Goal: Contribute content: Contribute content

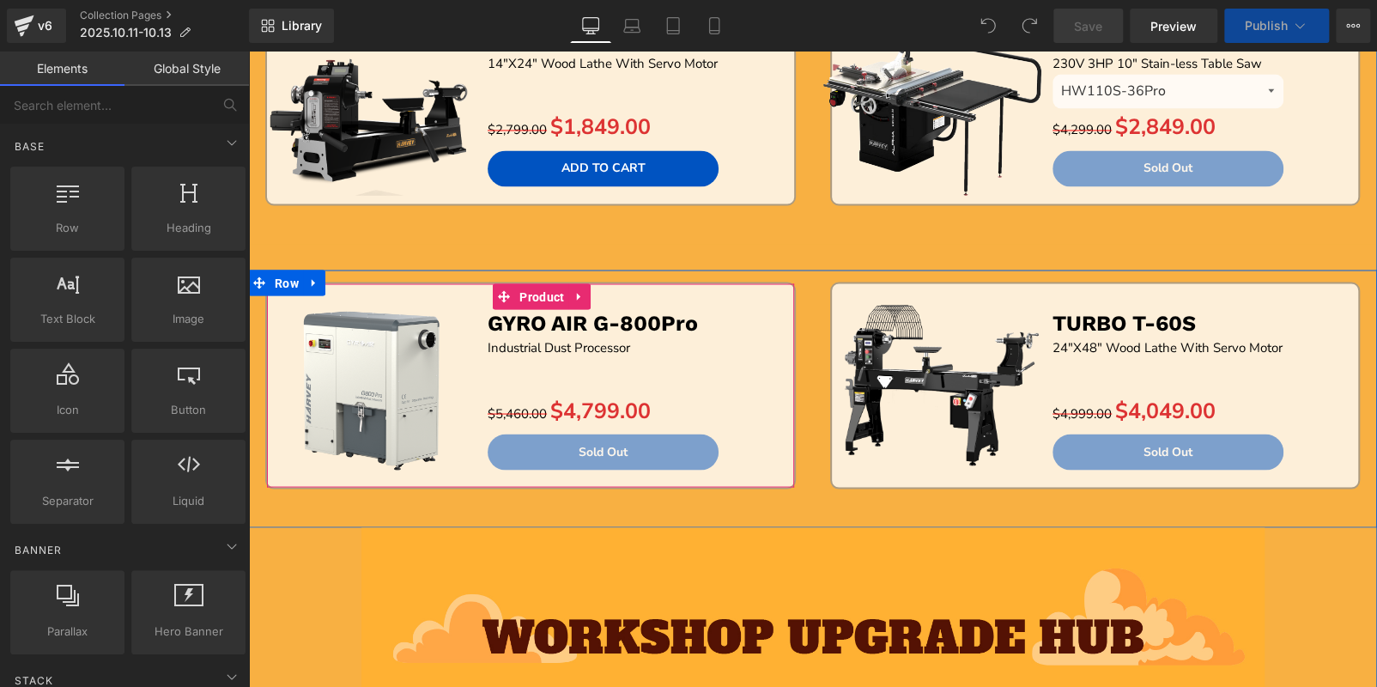
scroll to position [1373, 0]
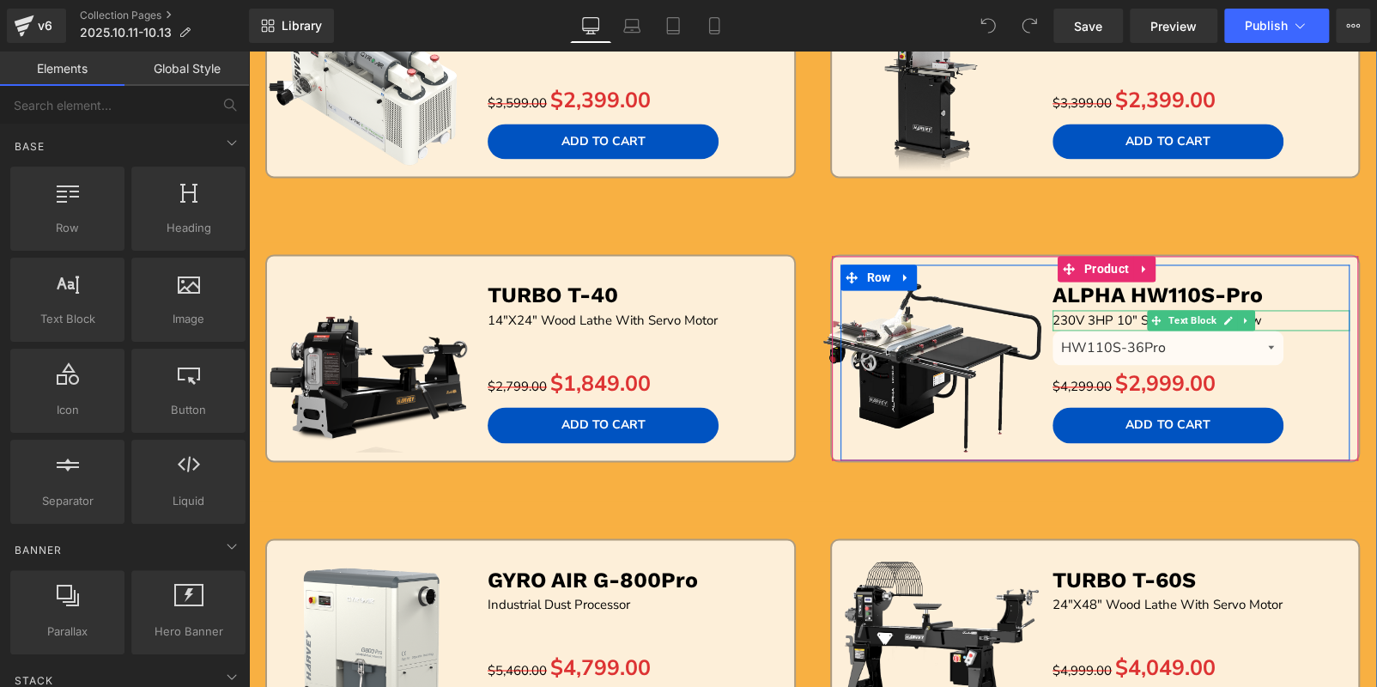
click at [1094, 313] on span "230V 3HP 10" Stain-less Table Saw" at bounding box center [1156, 320] width 209 height 17
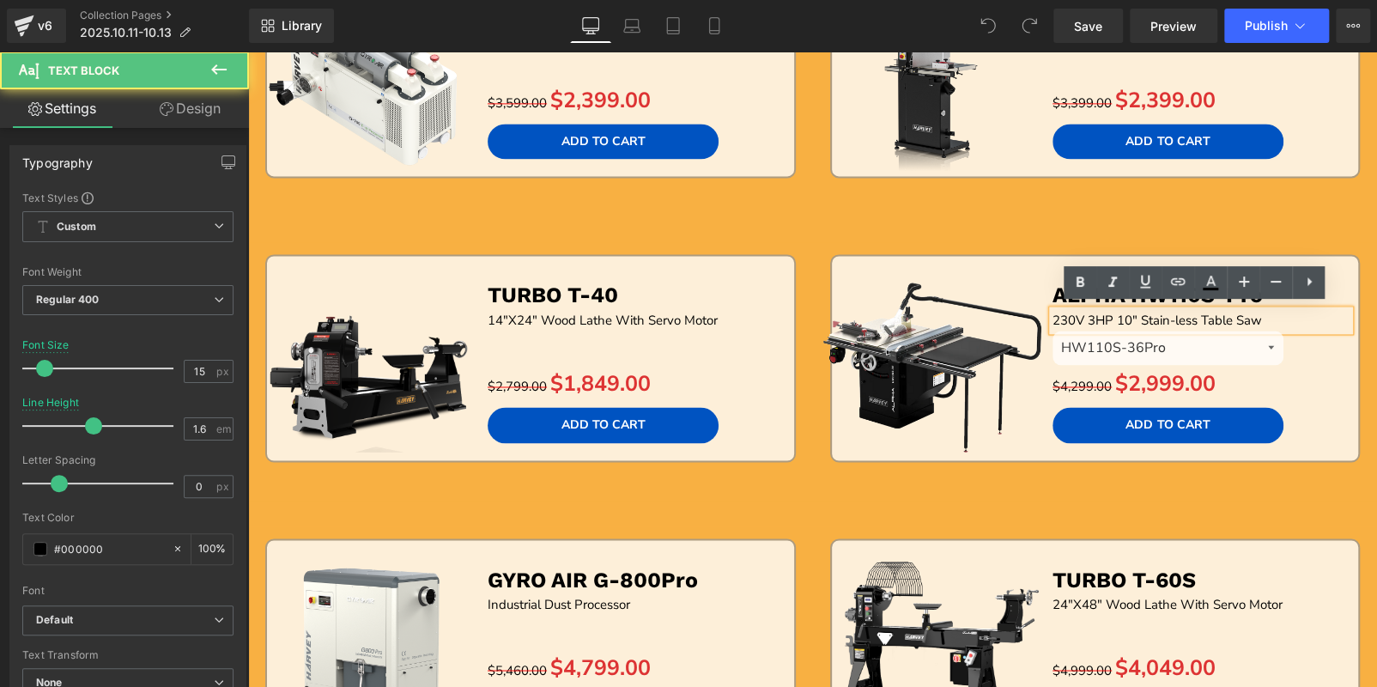
click at [1090, 314] on span "230V 3HP 10" Stain-less Table Saw" at bounding box center [1156, 320] width 209 height 17
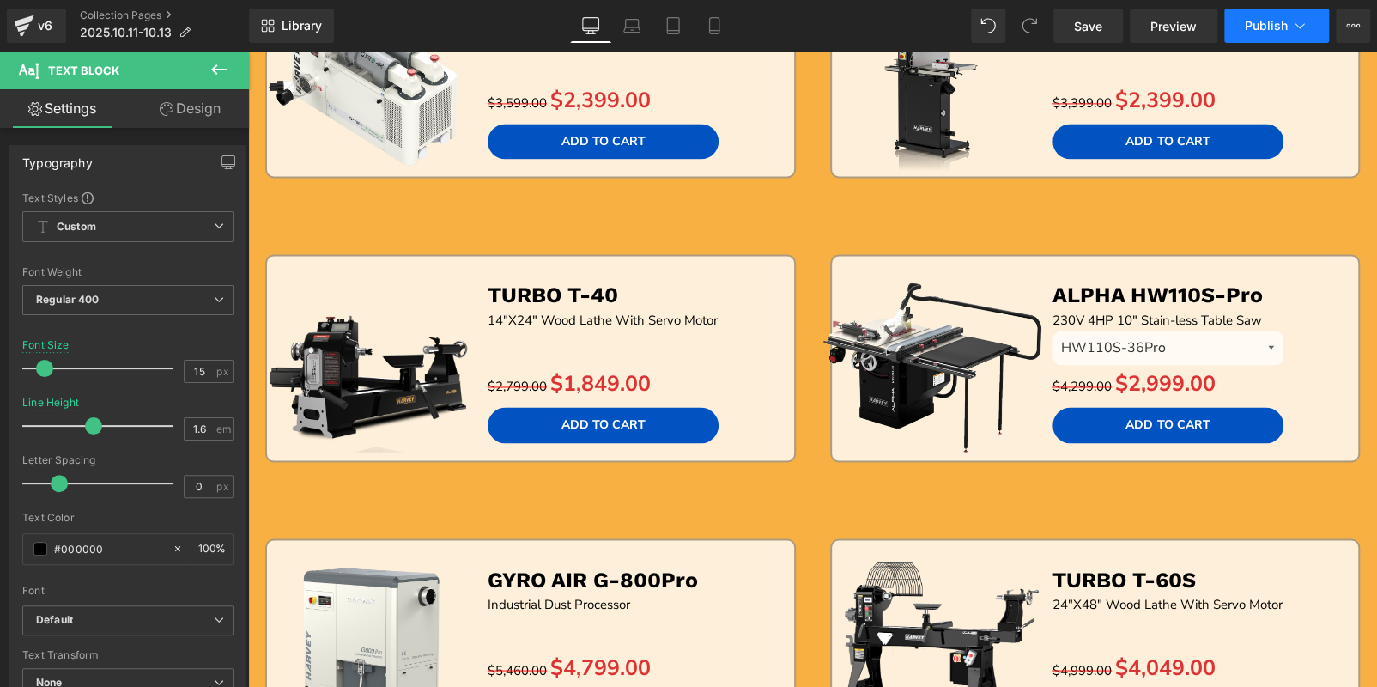
click at [1274, 31] on span "Publish" at bounding box center [1266, 26] width 43 height 14
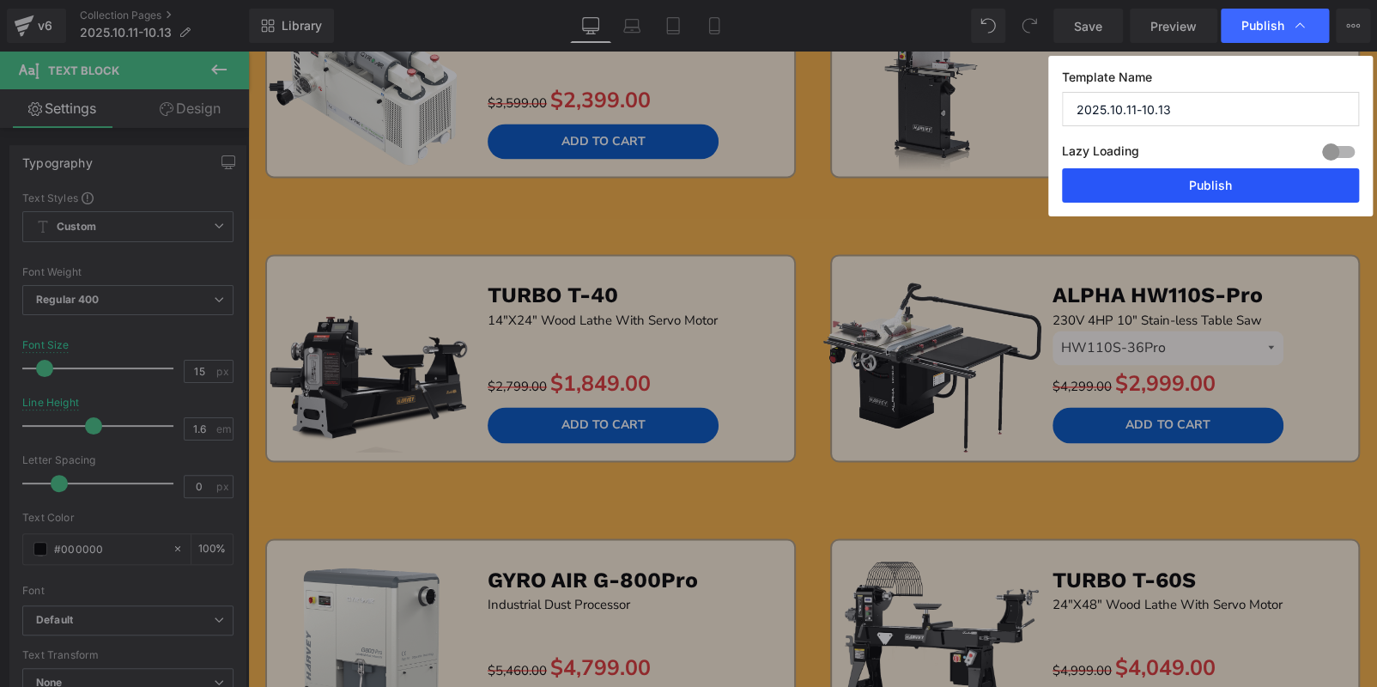
click at [1275, 179] on button "Publish" at bounding box center [1210, 185] width 297 height 34
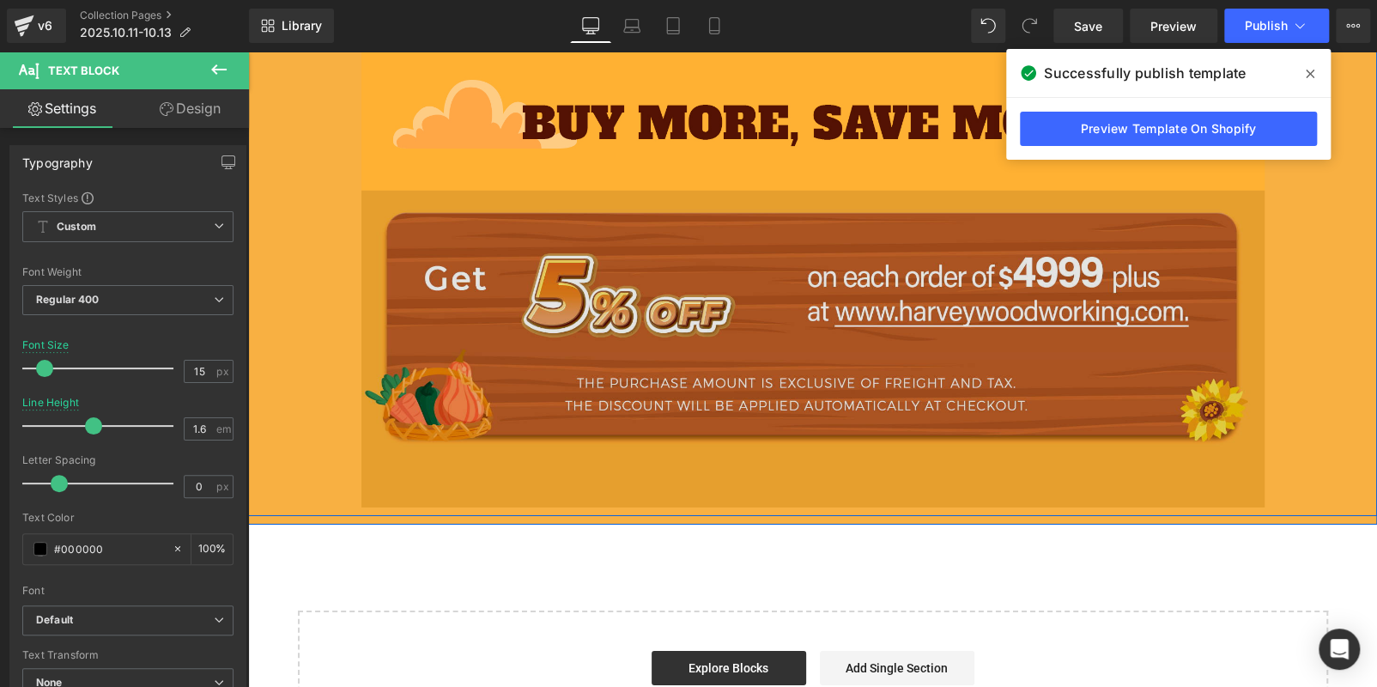
scroll to position [2918, 0]
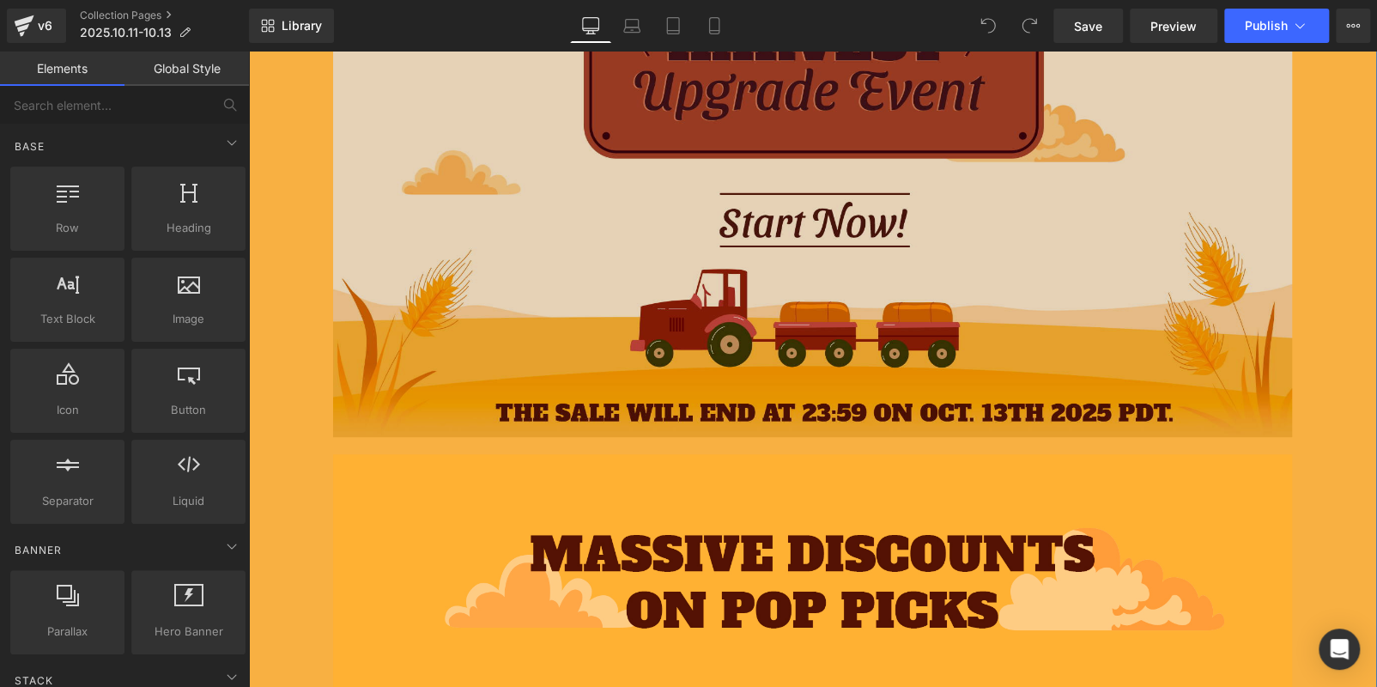
scroll to position [257, 0]
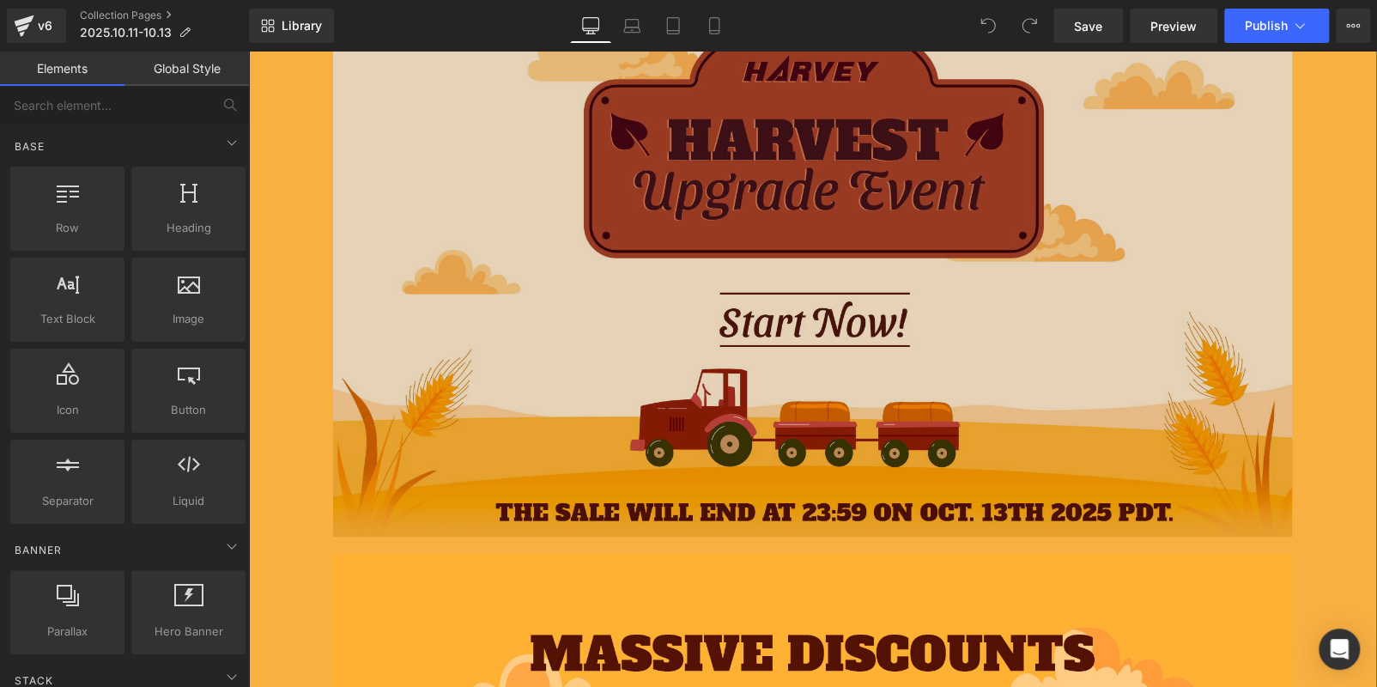
click at [664, 282] on img at bounding box center [813, 255] width 960 height 561
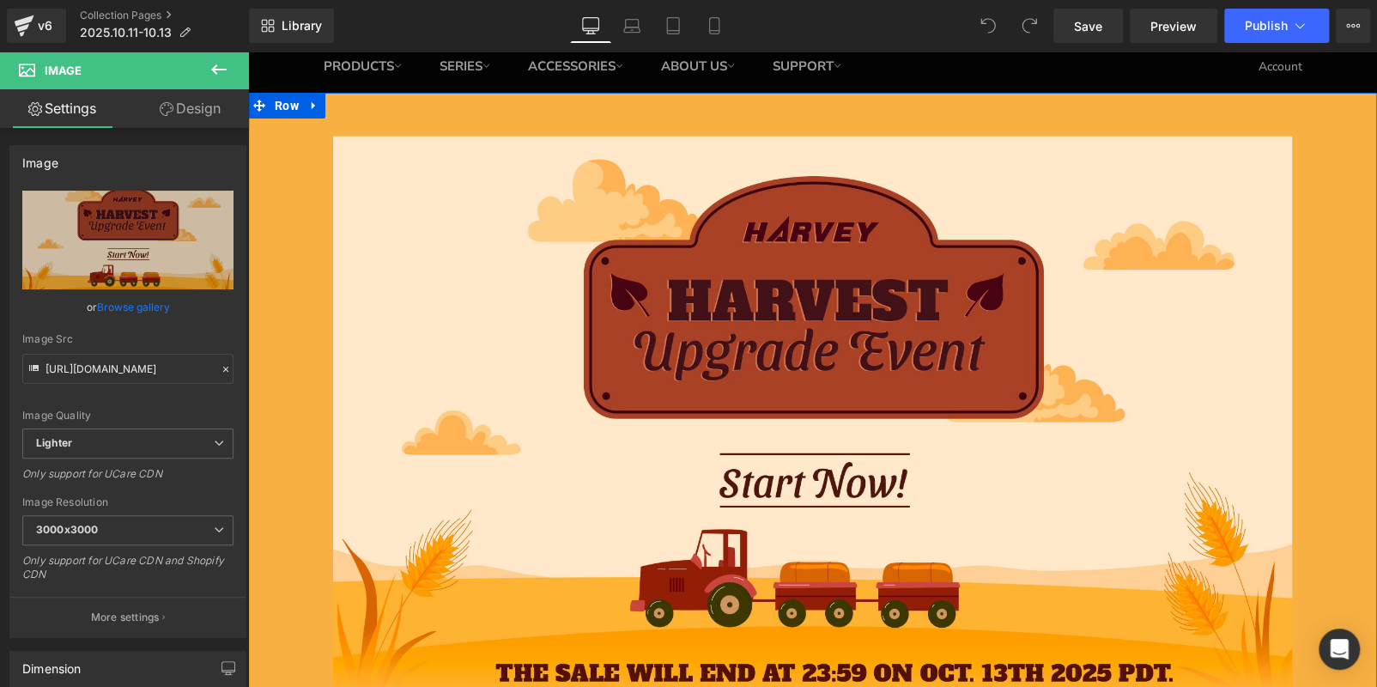
scroll to position [86, 0]
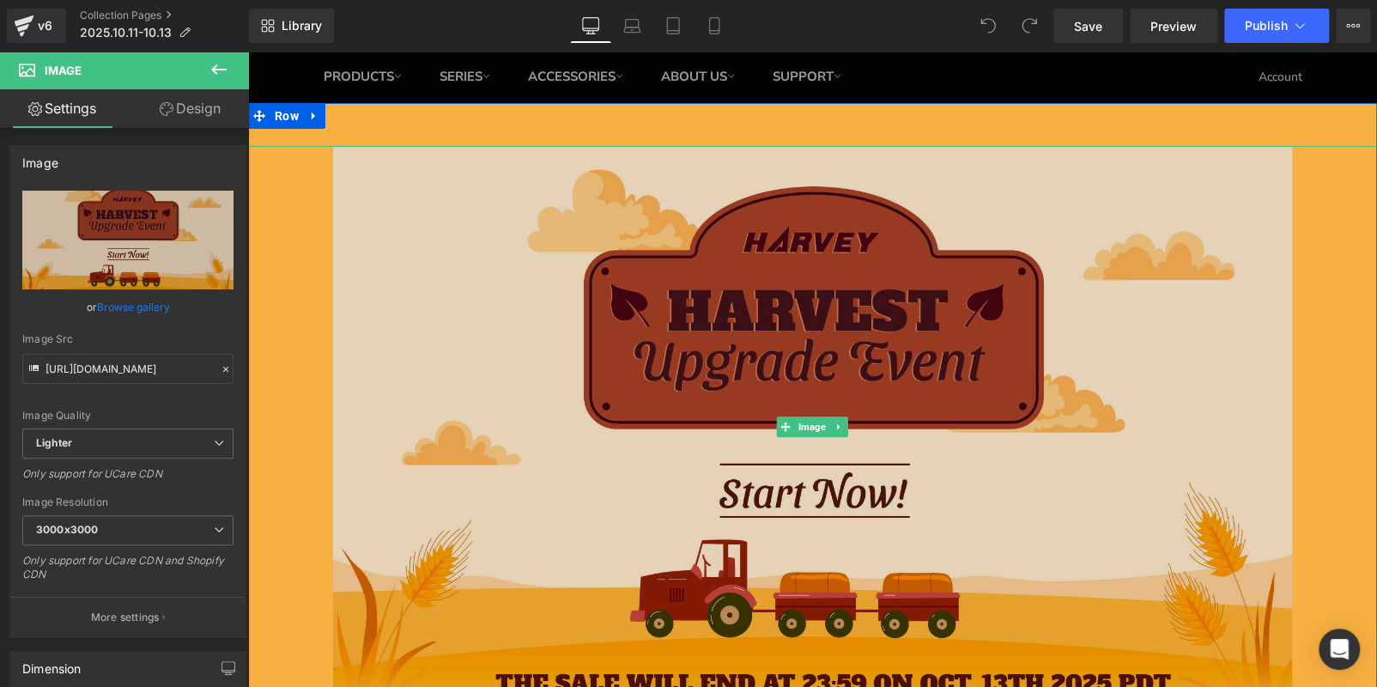
click at [432, 440] on img at bounding box center [813, 426] width 960 height 561
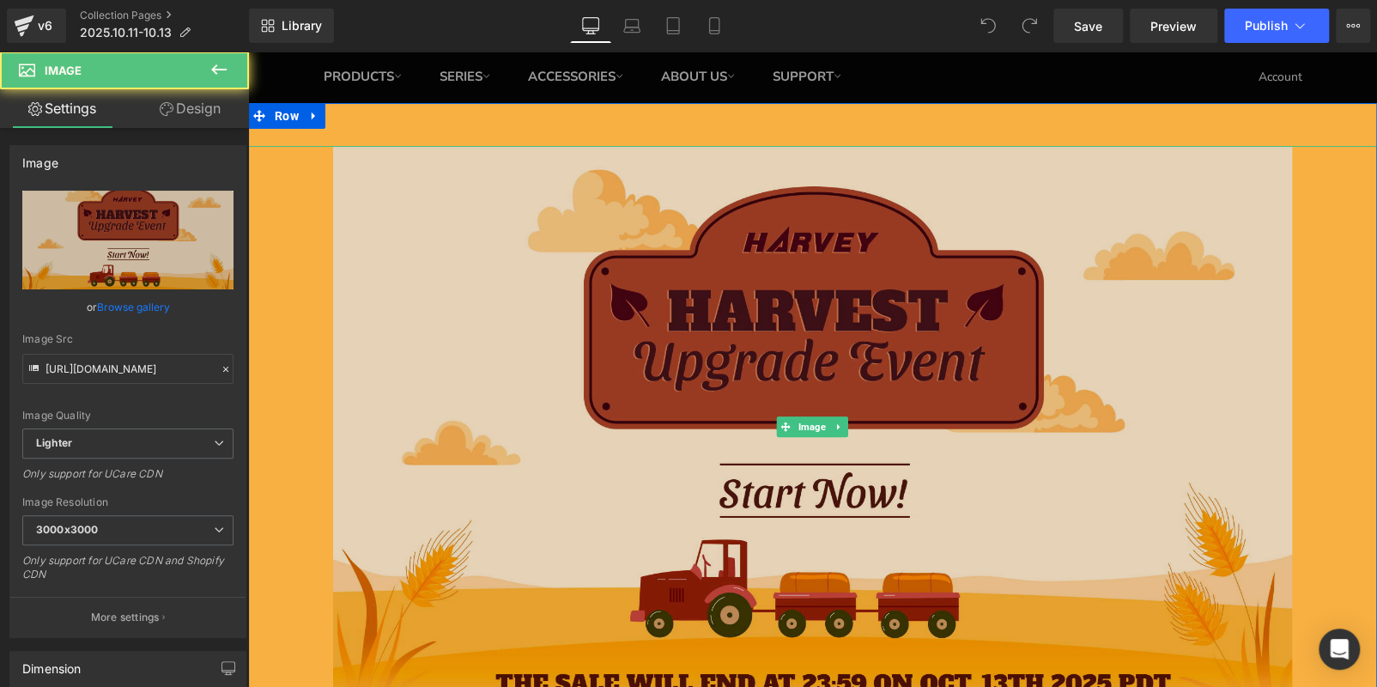
click at [463, 453] on img at bounding box center [813, 426] width 960 height 561
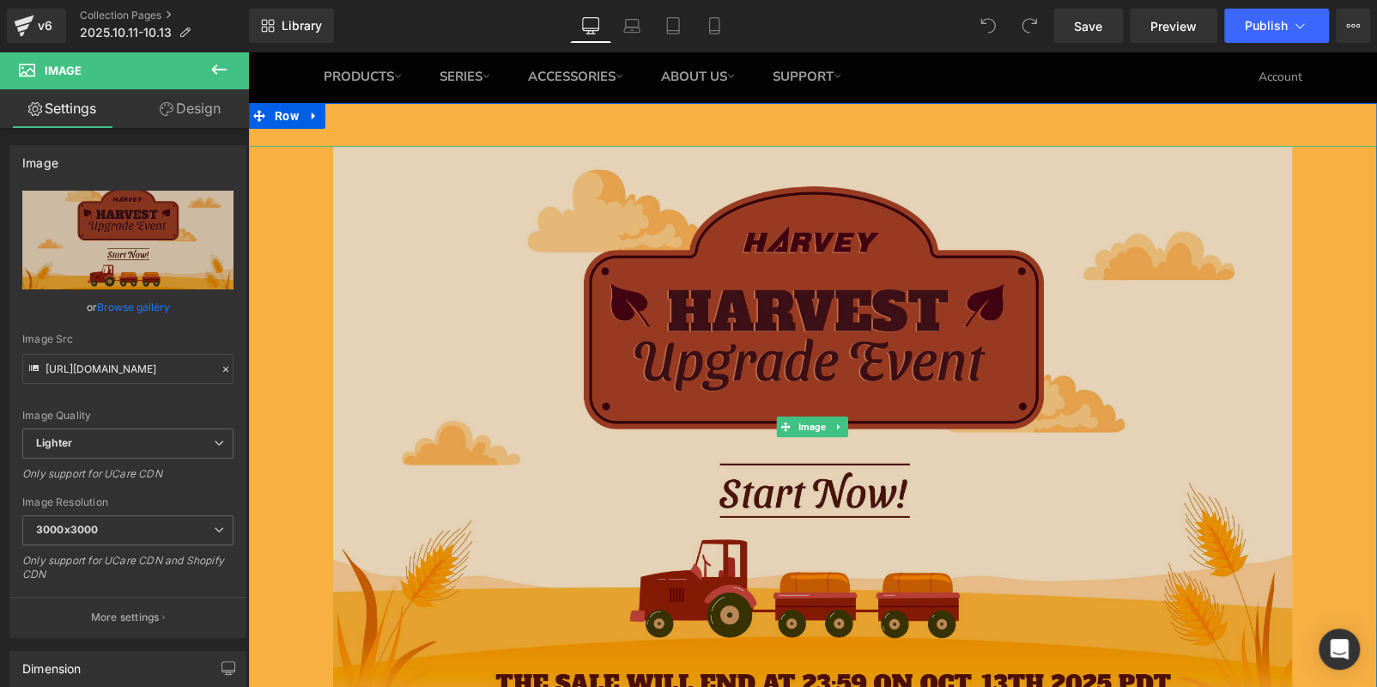
click at [488, 154] on img at bounding box center [813, 426] width 960 height 561
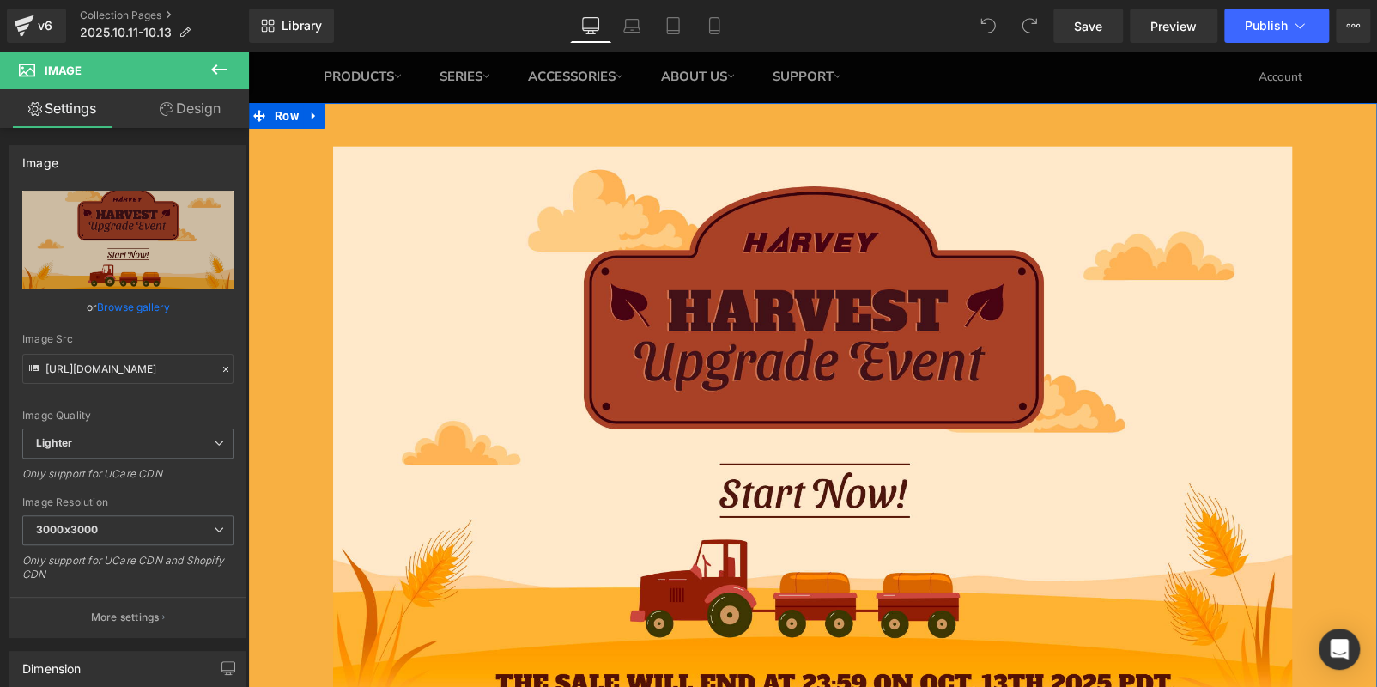
drag, startPoint x: 487, startPoint y: 147, endPoint x: 487, endPoint y: 118, distance: 29.2
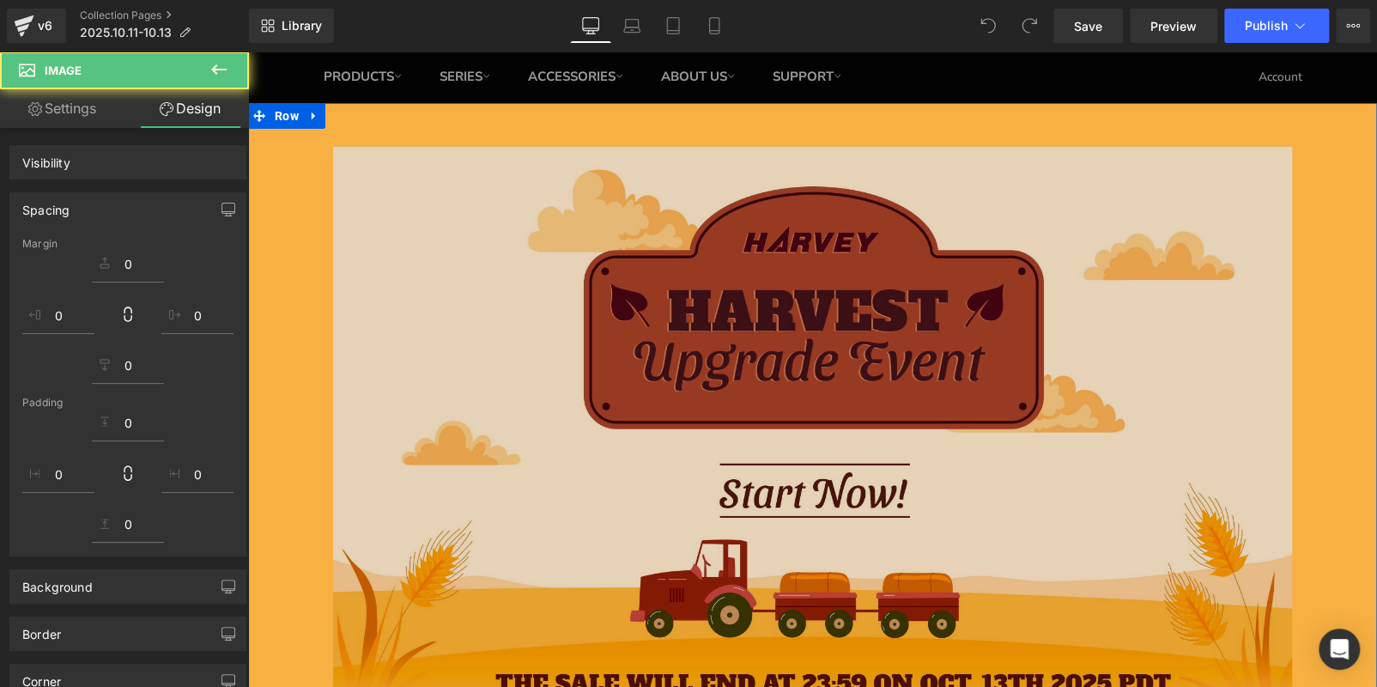
click at [535, 244] on img at bounding box center [813, 426] width 960 height 561
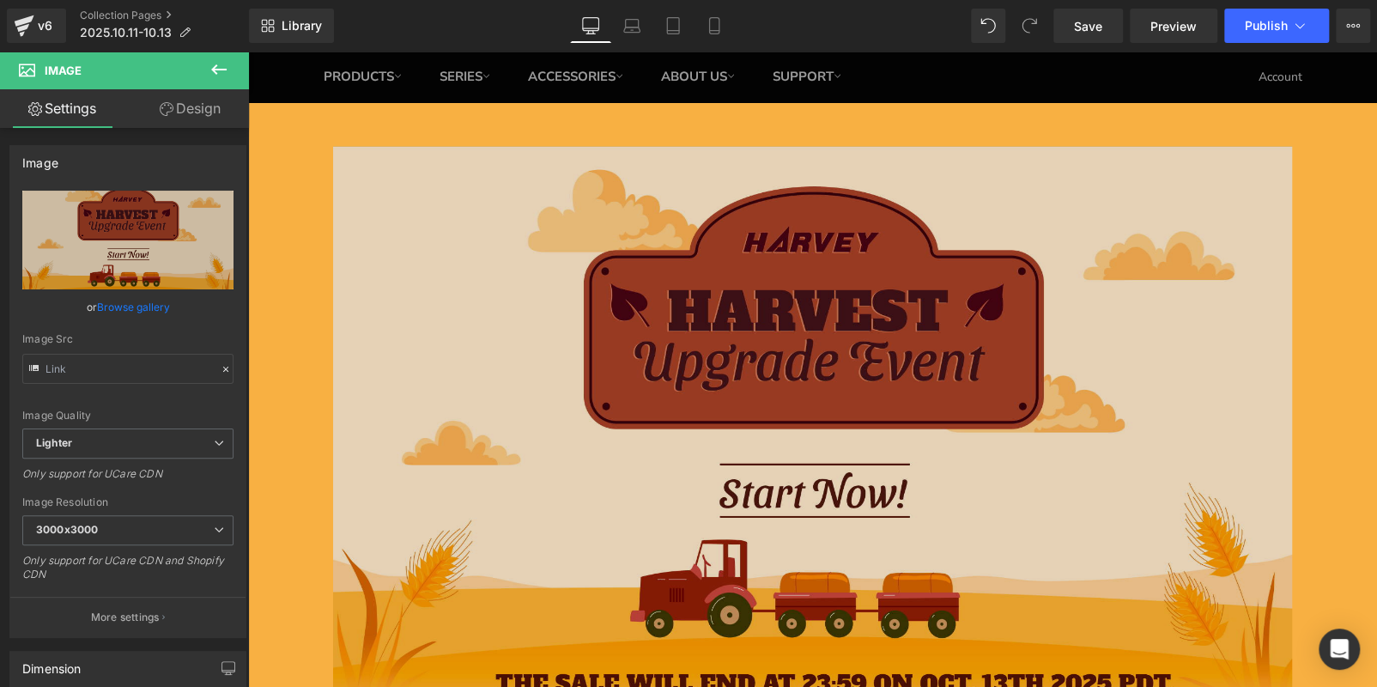
type input "https://ucarecdn.com/10b32e40-388b-44e3-bc66-cb6945cf2a8a/-/format/auto/-/previ…"
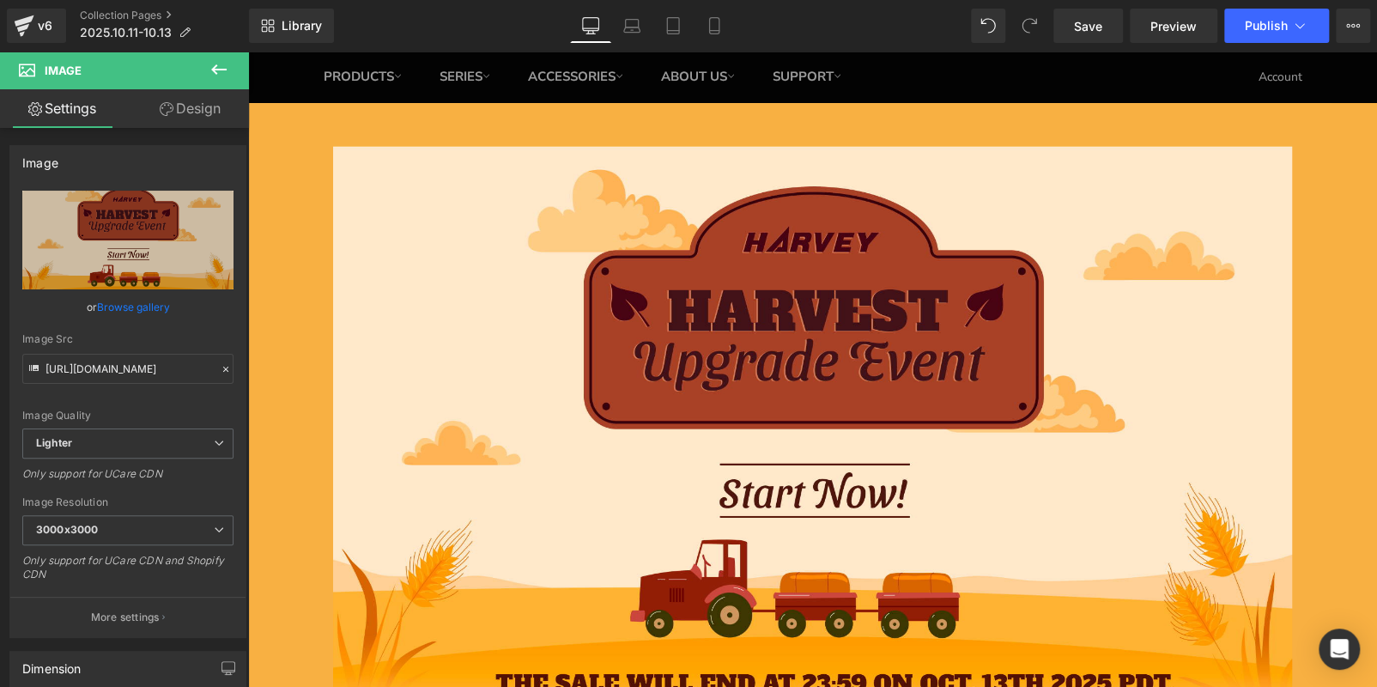
drag, startPoint x: 287, startPoint y: 192, endPoint x: 222, endPoint y: 71, distance: 137.1
click at [222, 71] on icon at bounding box center [219, 69] width 21 height 21
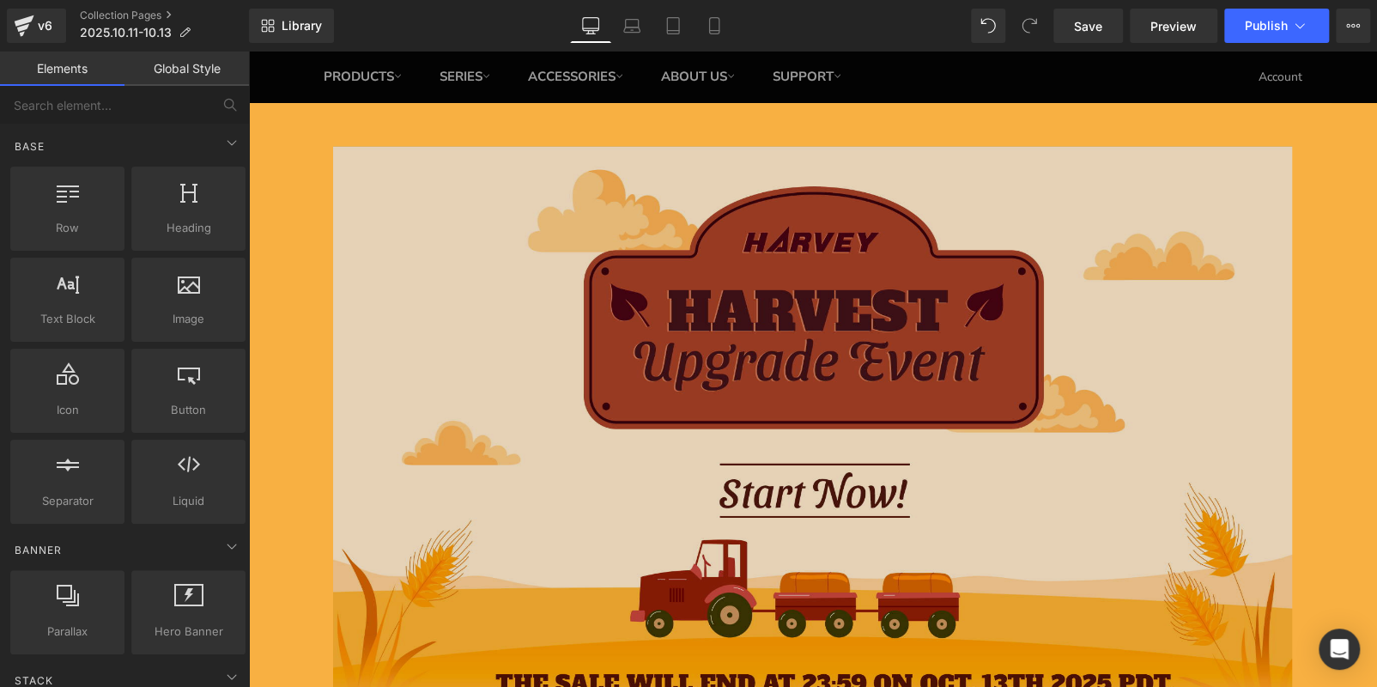
click at [619, 329] on img at bounding box center [813, 426] width 960 height 561
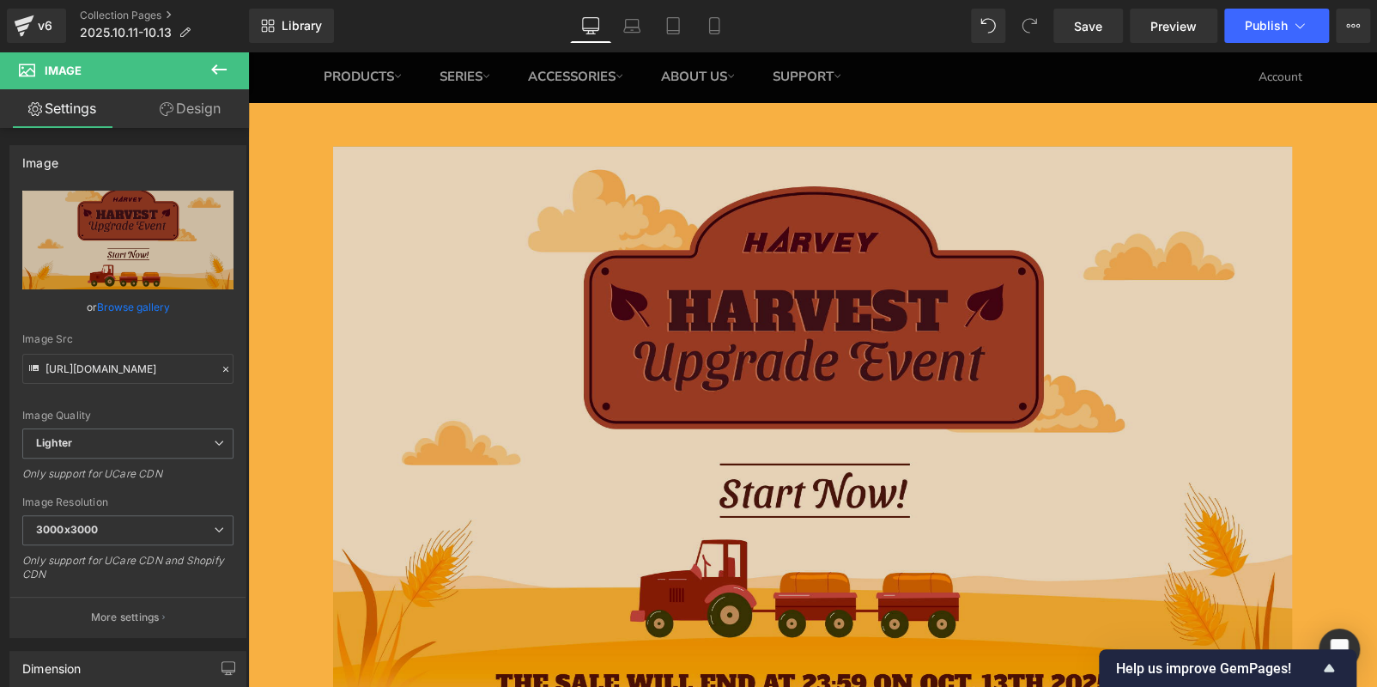
click at [730, 435] on img at bounding box center [813, 426] width 960 height 561
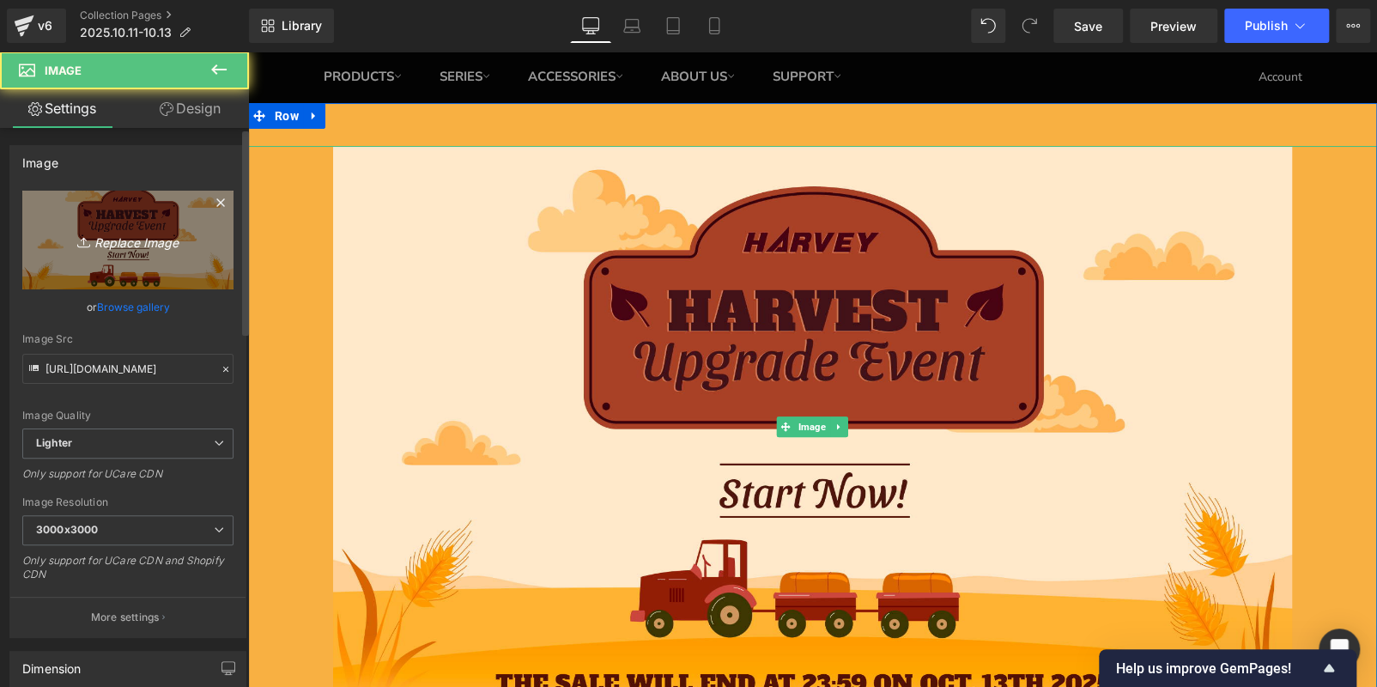
click at [146, 271] on link "Replace Image" at bounding box center [127, 240] width 211 height 99
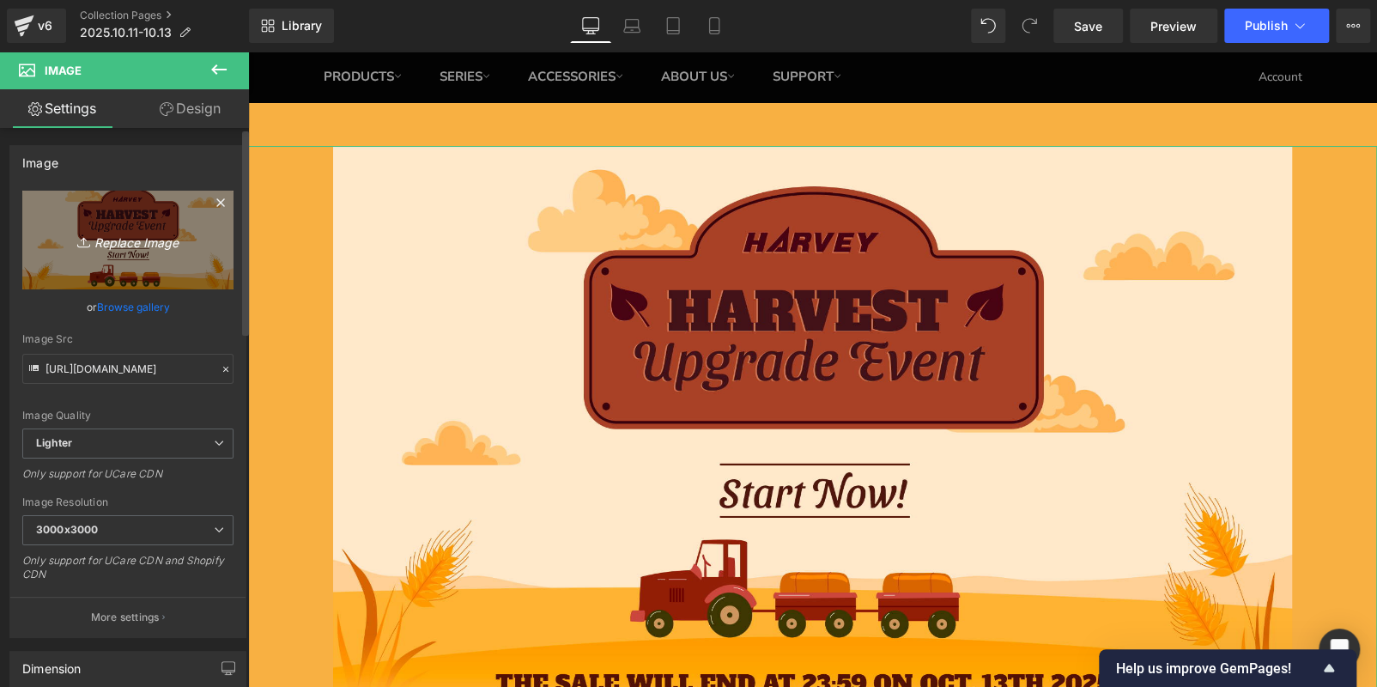
type input "C:\fakepath\Mesa de trabajo 1 副本 2.jpg"
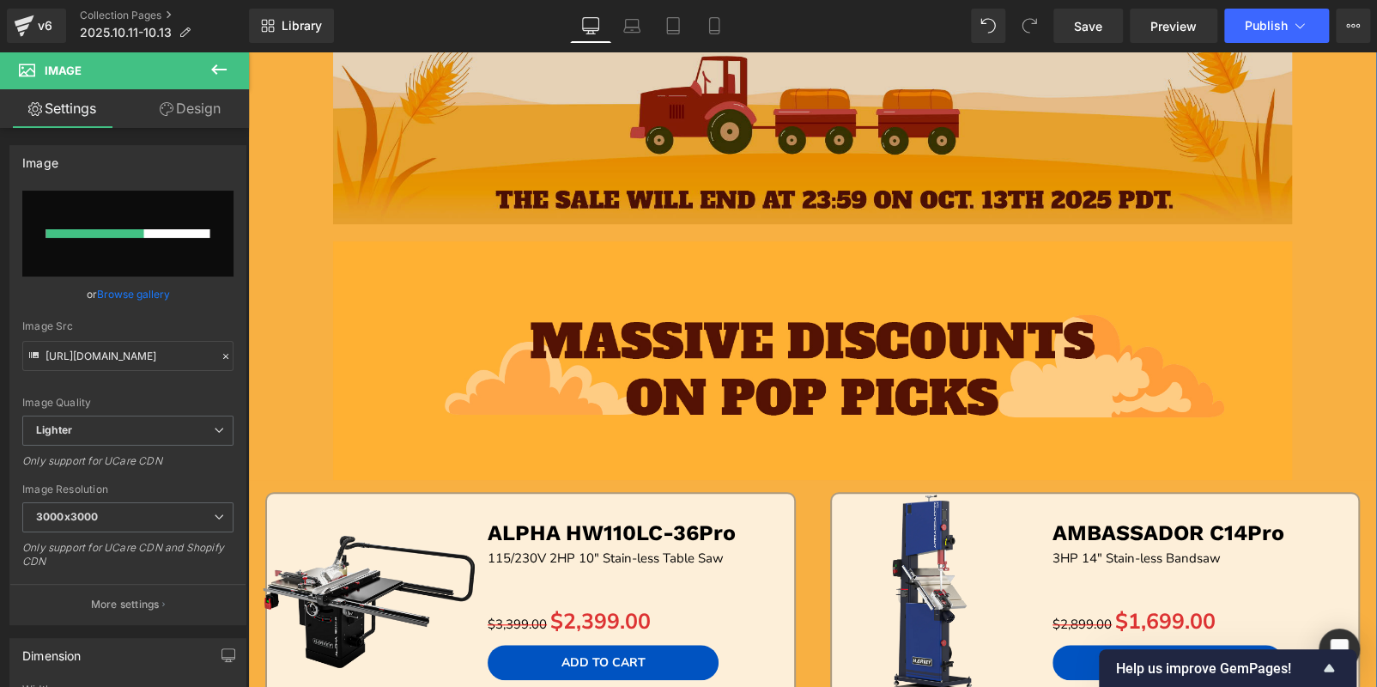
scroll to position [601, 0]
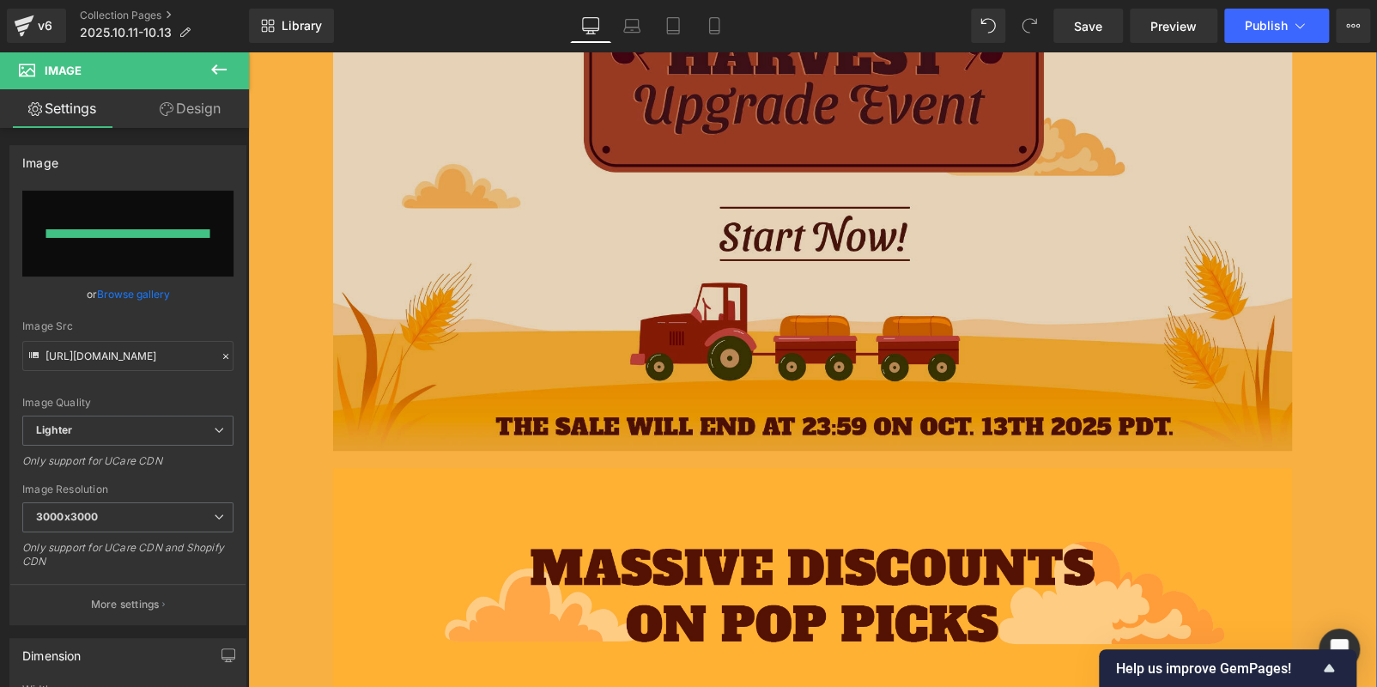
type input "https://ucarecdn.com/6374d2e3-0616-40a3-b298-be507903b460/-/format/auto/-/previ…"
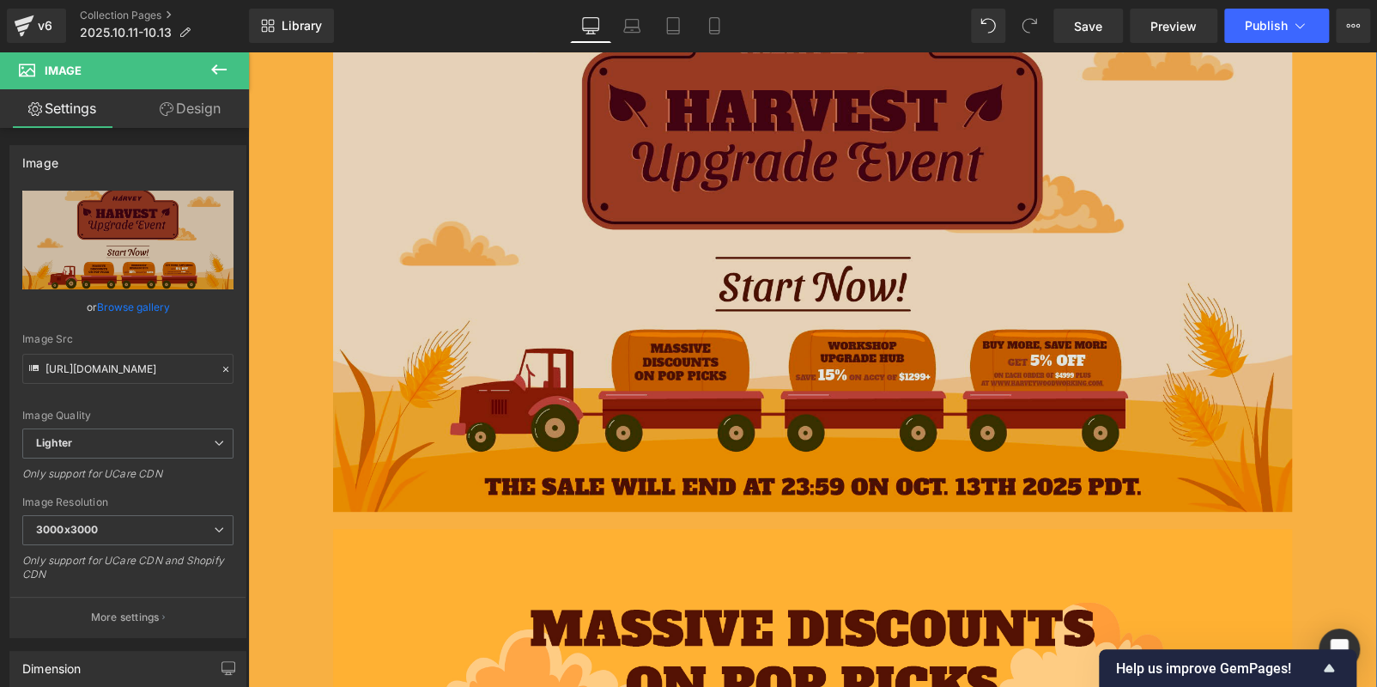
scroll to position [257, 0]
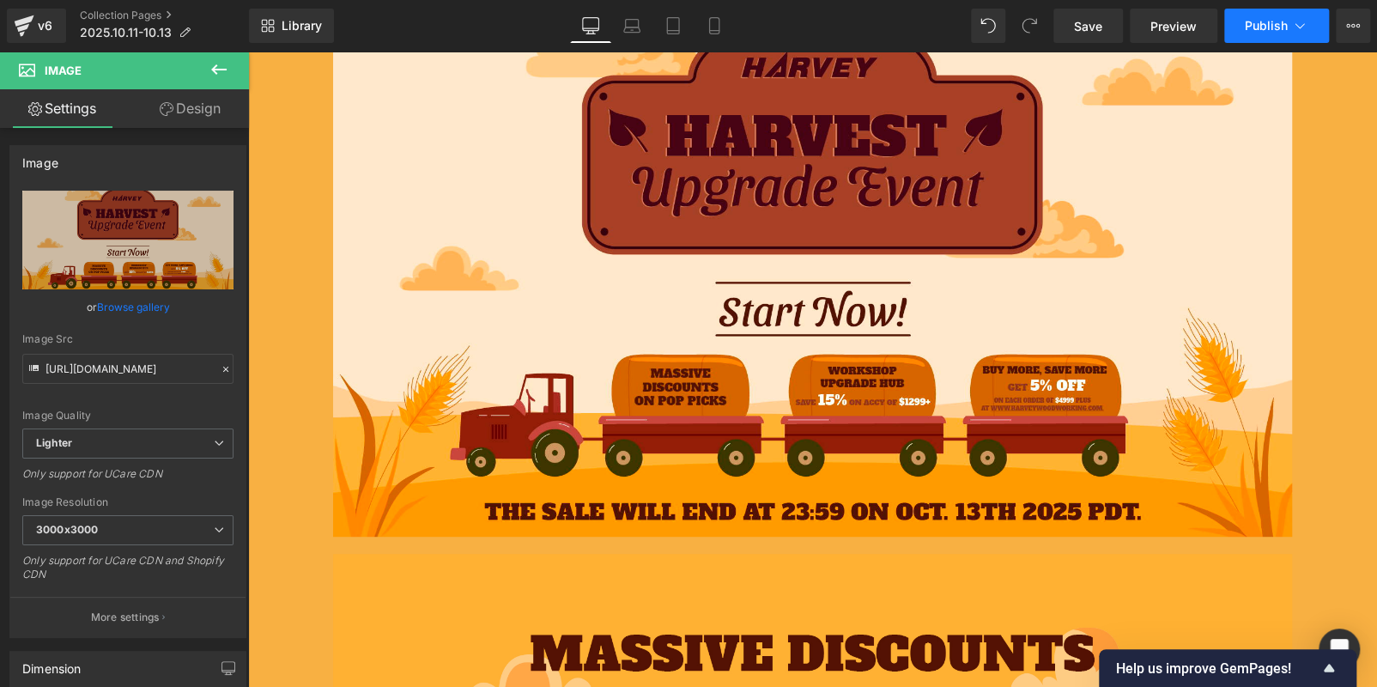
click at [1251, 24] on span "Publish" at bounding box center [1266, 26] width 43 height 14
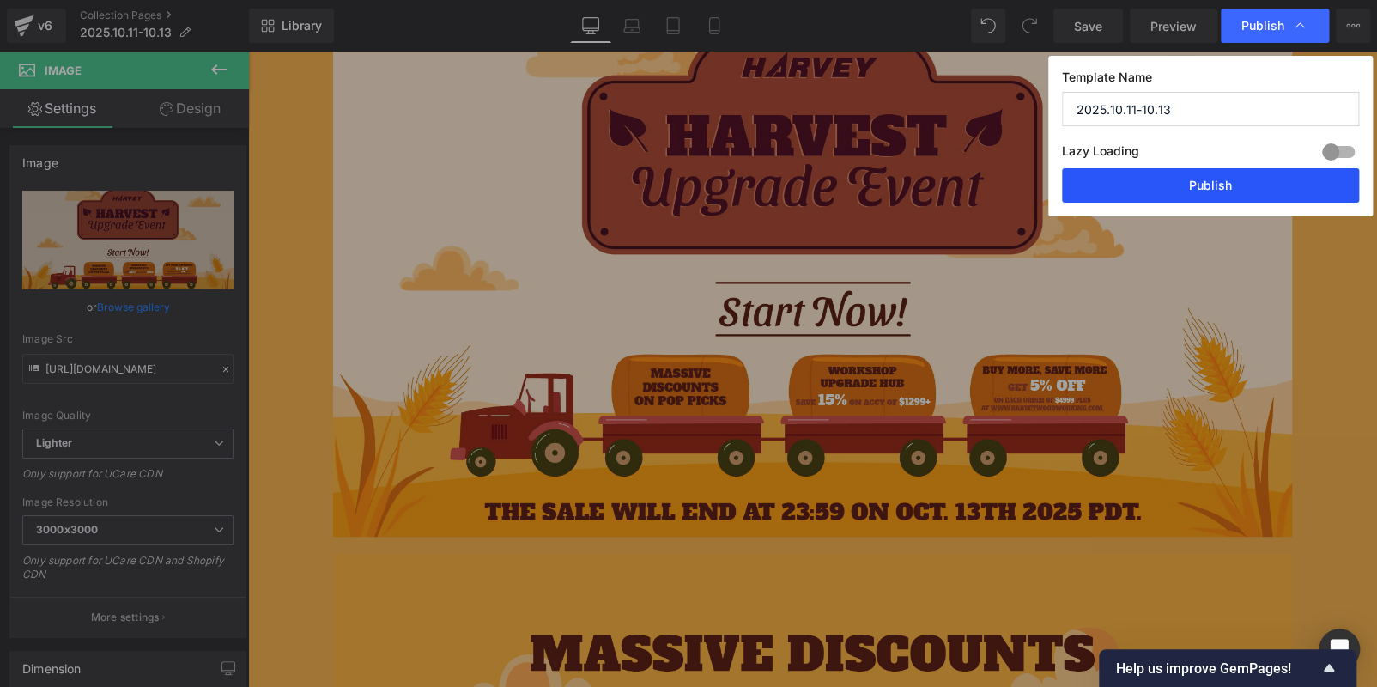
click at [1217, 184] on button "Publish" at bounding box center [1210, 185] width 297 height 34
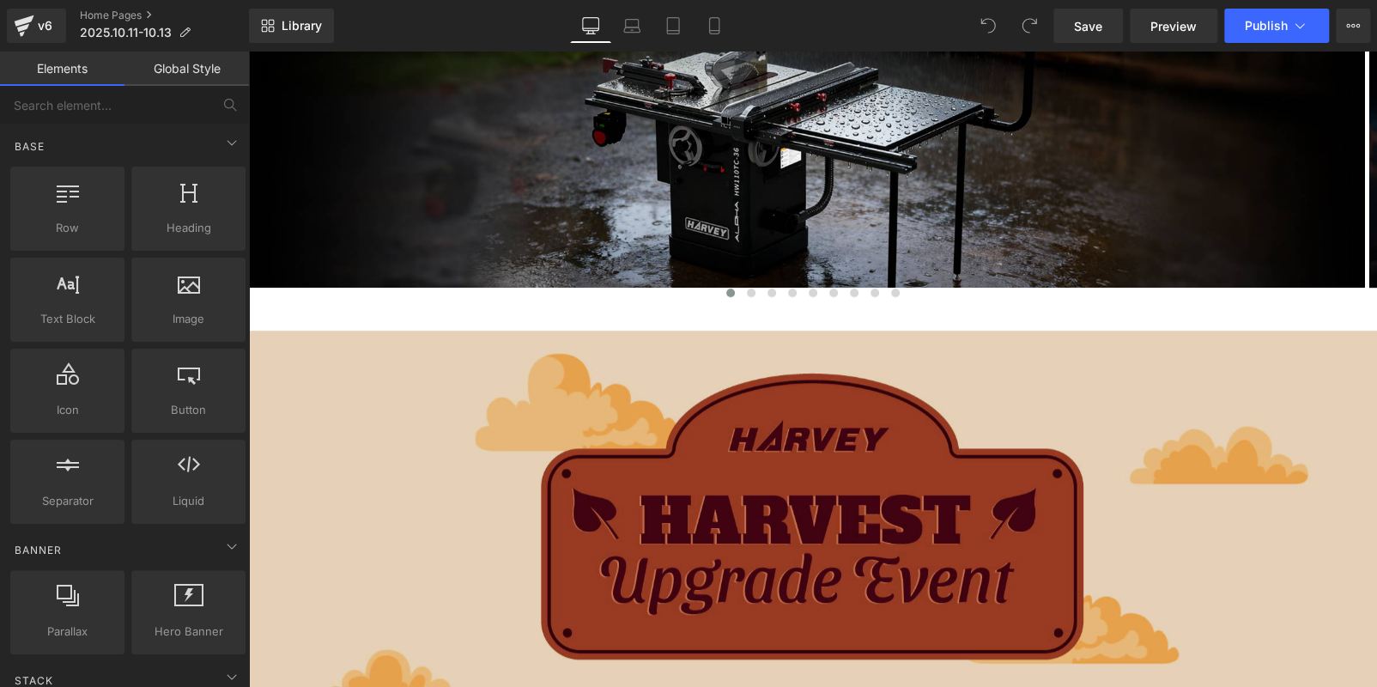
scroll to position [686, 0]
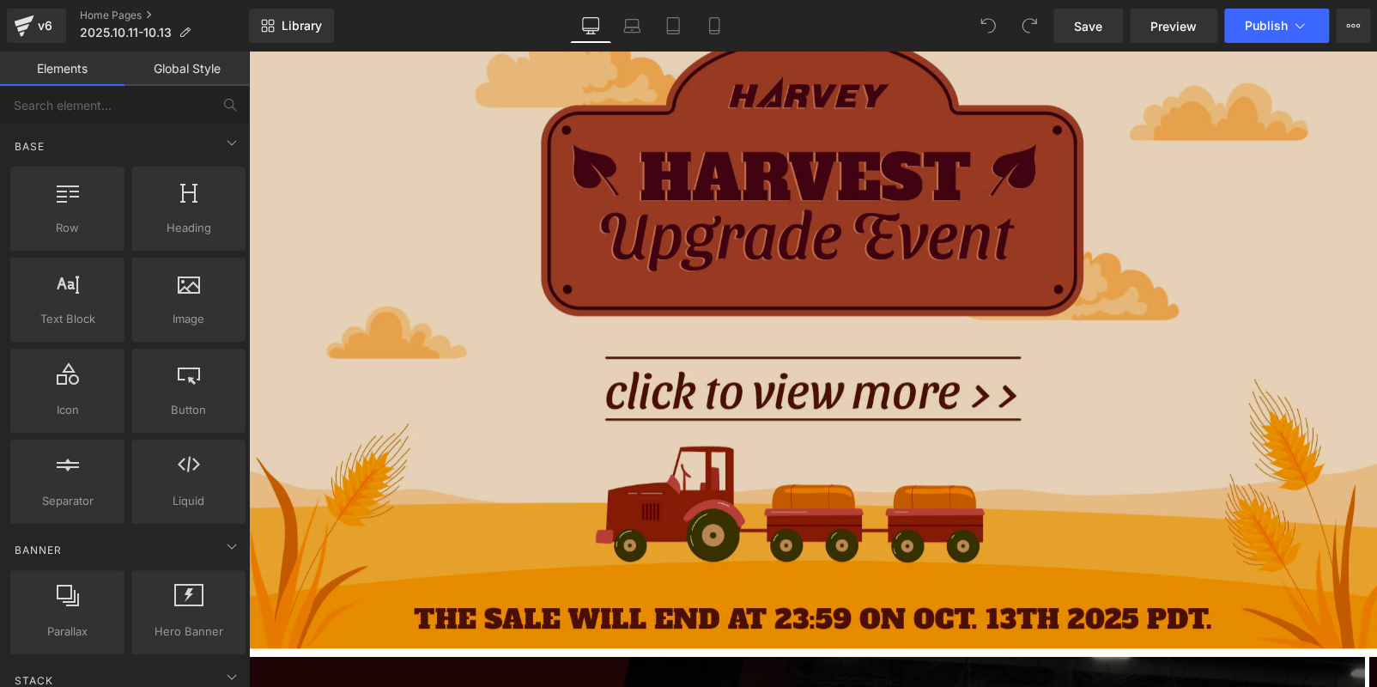
click at [524, 363] on img at bounding box center [812, 317] width 1129 height 661
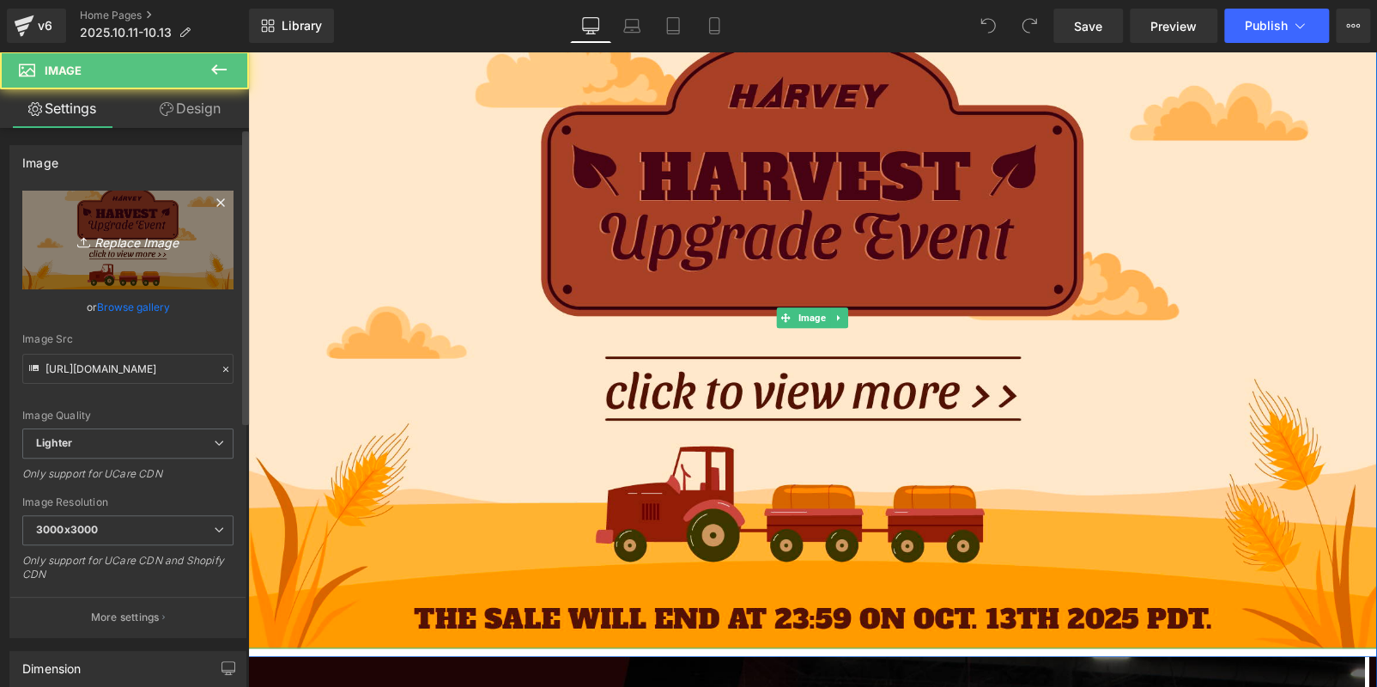
click at [106, 250] on icon "Replace Image" at bounding box center [127, 239] width 137 height 21
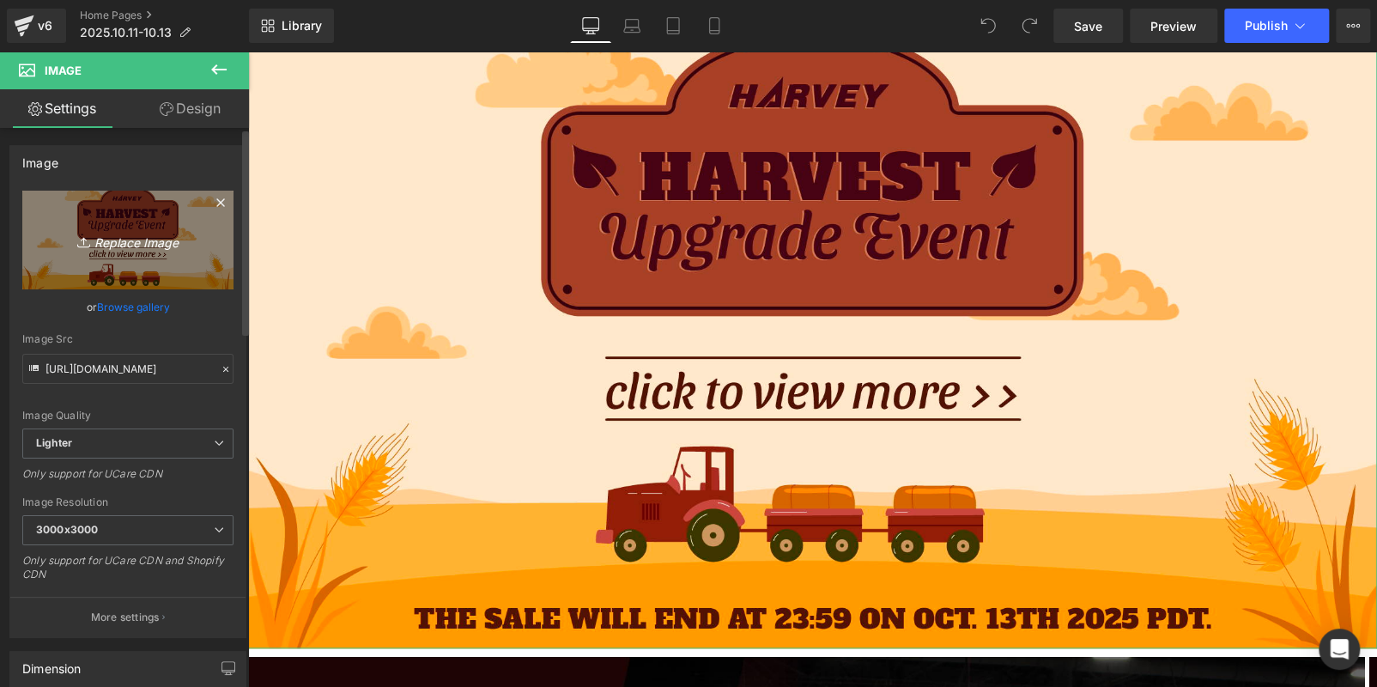
type input "C:\fakepath\1C436BC266C7C97787EE371647758AA6.jpg"
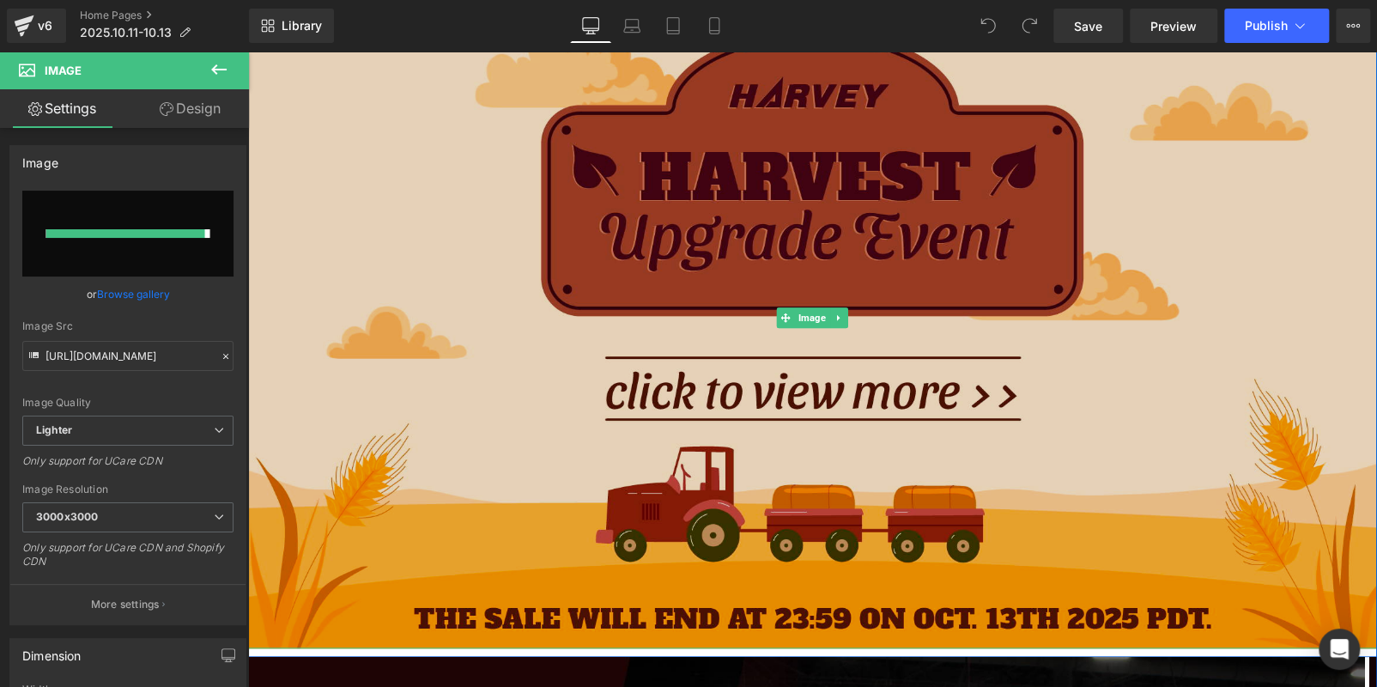
type input "[URL][DOMAIN_NAME]"
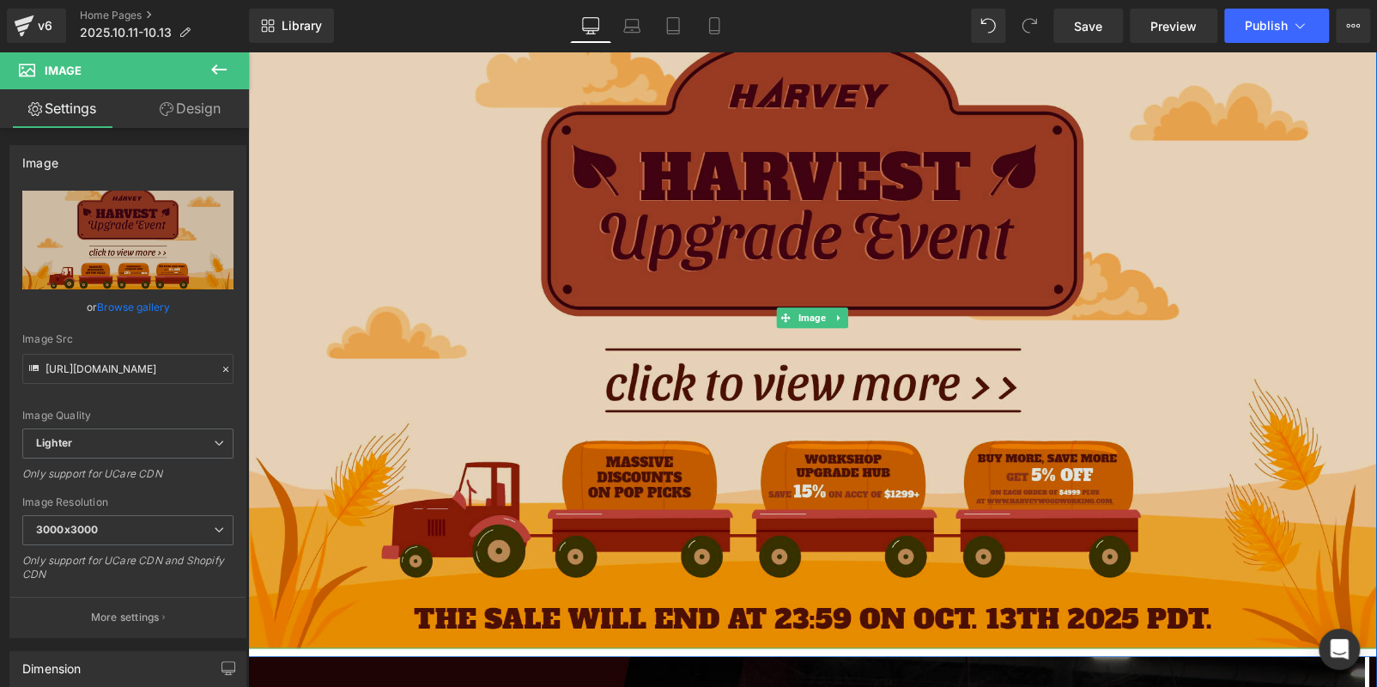
click at [951, 414] on img at bounding box center [812, 317] width 1129 height 661
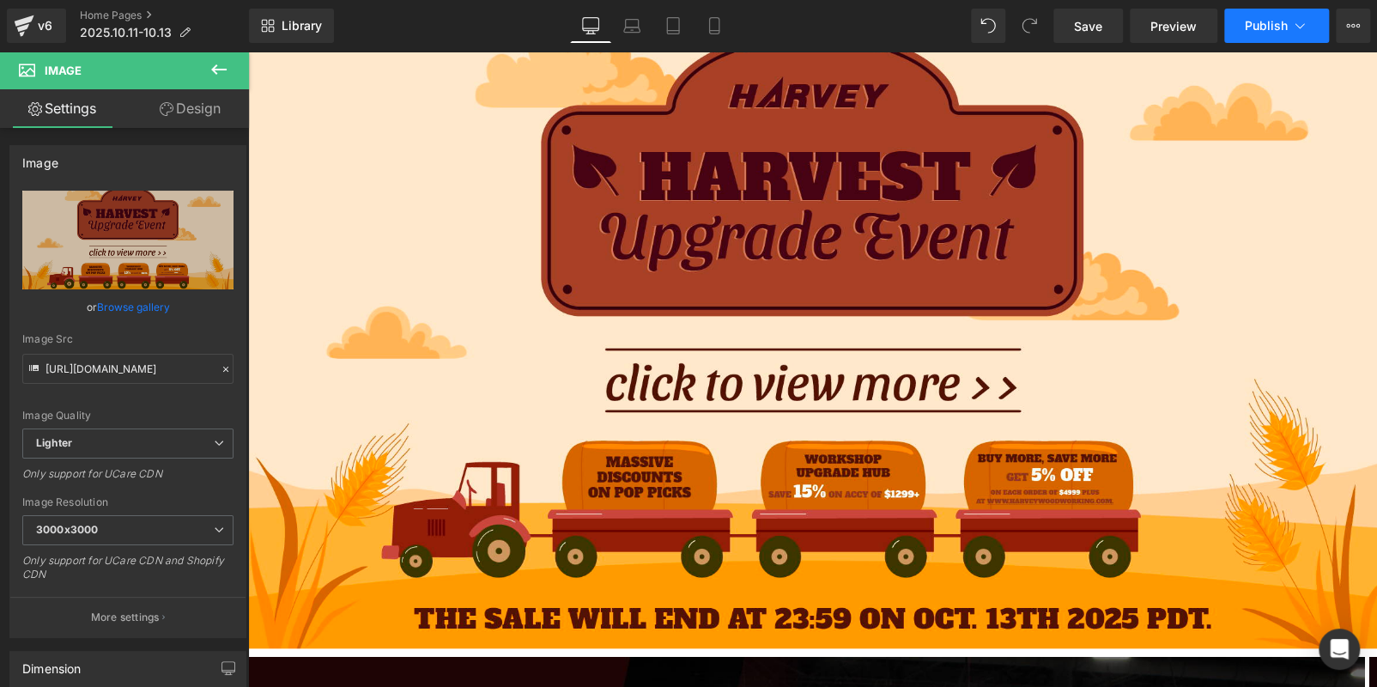
drag, startPoint x: 1262, startPoint y: 27, endPoint x: 1078, endPoint y: 3, distance: 185.2
click at [1262, 27] on span "Publish" at bounding box center [1266, 26] width 43 height 14
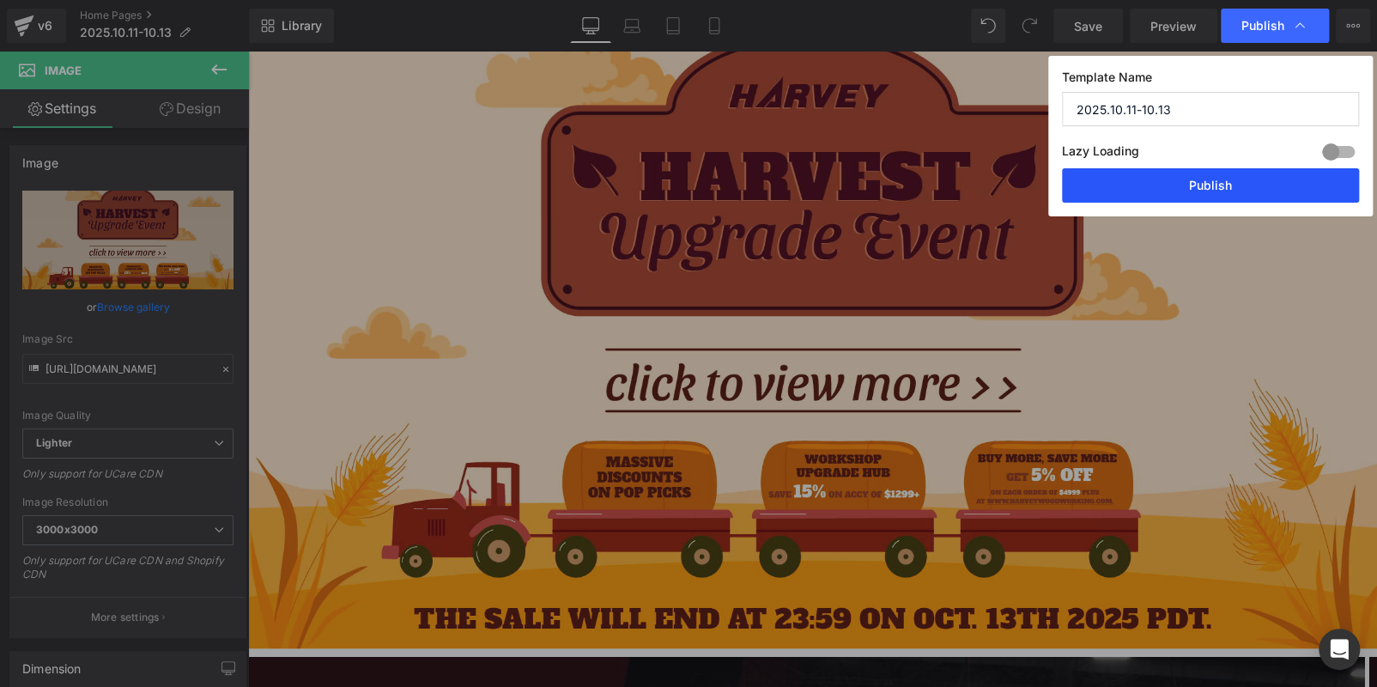
click at [1254, 189] on button "Publish" at bounding box center [1210, 185] width 297 height 34
